Goal: Transaction & Acquisition: Purchase product/service

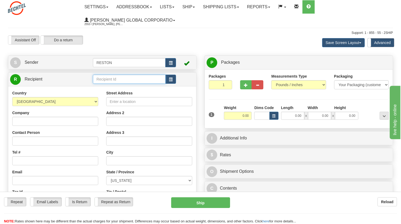
click at [122, 83] on input "text" at bounding box center [129, 79] width 72 height 9
click at [365, 85] on select "Your Packaging (customer supplied) Envelope (carrier supplied) Pack (carrier su…" at bounding box center [361, 84] width 55 height 9
click at [342, 83] on select "Your Packaging (customer supplied) Envelope (carrier supplied) Pack (carrier su…" at bounding box center [361, 84] width 55 height 9
click at [170, 59] on button "button" at bounding box center [170, 62] width 11 height 9
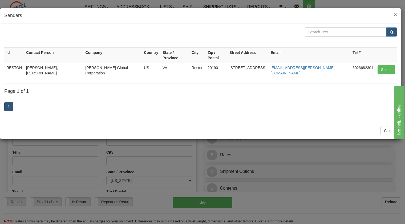
click at [396, 14] on span "×" at bounding box center [395, 14] width 3 height 6
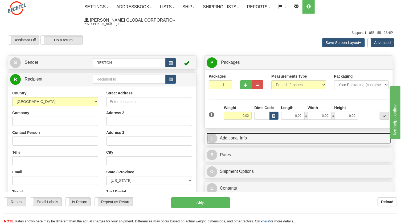
click at [214, 137] on span "I" at bounding box center [212, 138] width 11 height 11
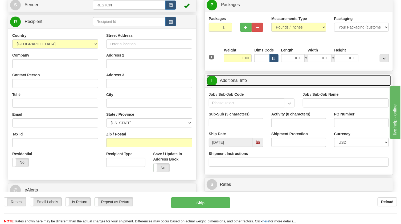
scroll to position [97, 0]
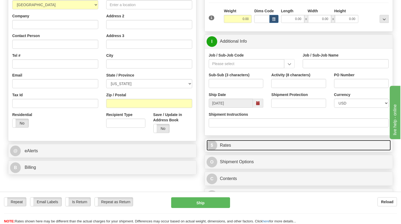
click at [213, 144] on span "$" at bounding box center [212, 145] width 11 height 11
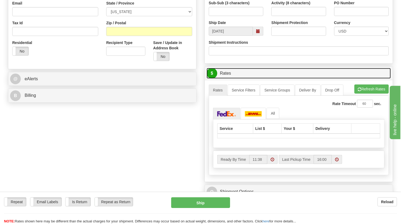
scroll to position [169, 0]
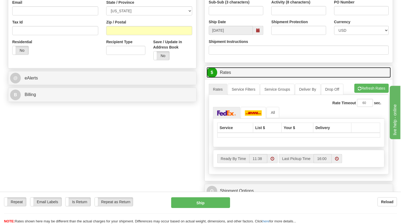
click at [213, 72] on span "$" at bounding box center [212, 72] width 11 height 11
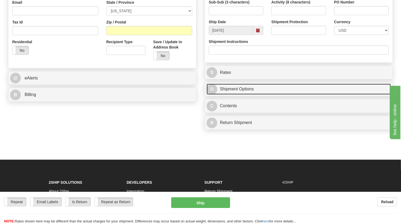
click at [210, 91] on span "O" at bounding box center [212, 89] width 11 height 11
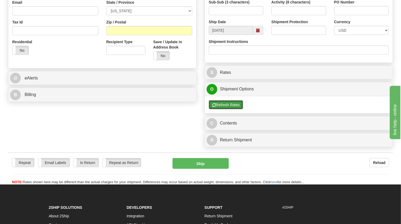
click at [221, 104] on button "Refresh Rates" at bounding box center [226, 104] width 34 height 9
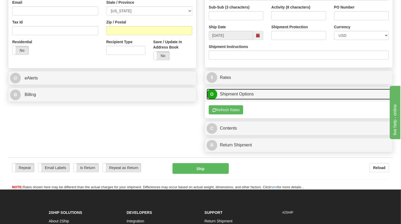
click at [212, 91] on span "O" at bounding box center [212, 94] width 11 height 11
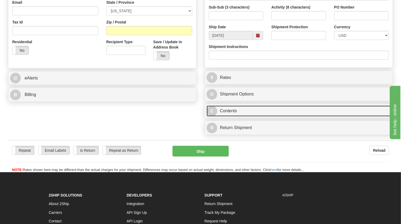
click at [224, 108] on link "C Contents" at bounding box center [299, 111] width 184 height 11
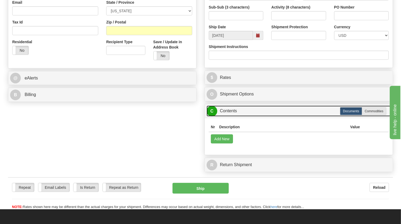
click at [224, 108] on link "C Contents" at bounding box center [299, 111] width 184 height 11
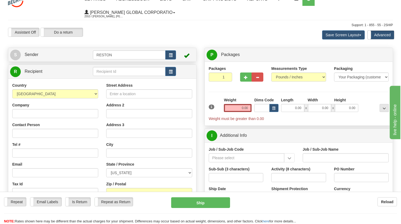
scroll to position [0, 0]
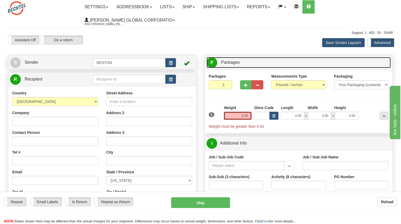
click at [232, 62] on span "Packages" at bounding box center [230, 62] width 19 height 5
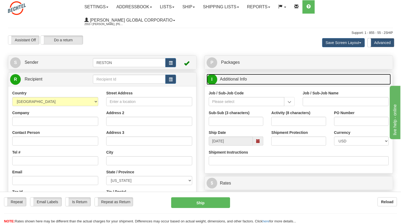
click at [229, 75] on link "I Additional Info" at bounding box center [299, 79] width 184 height 11
